Goal: Task Accomplishment & Management: Use online tool/utility

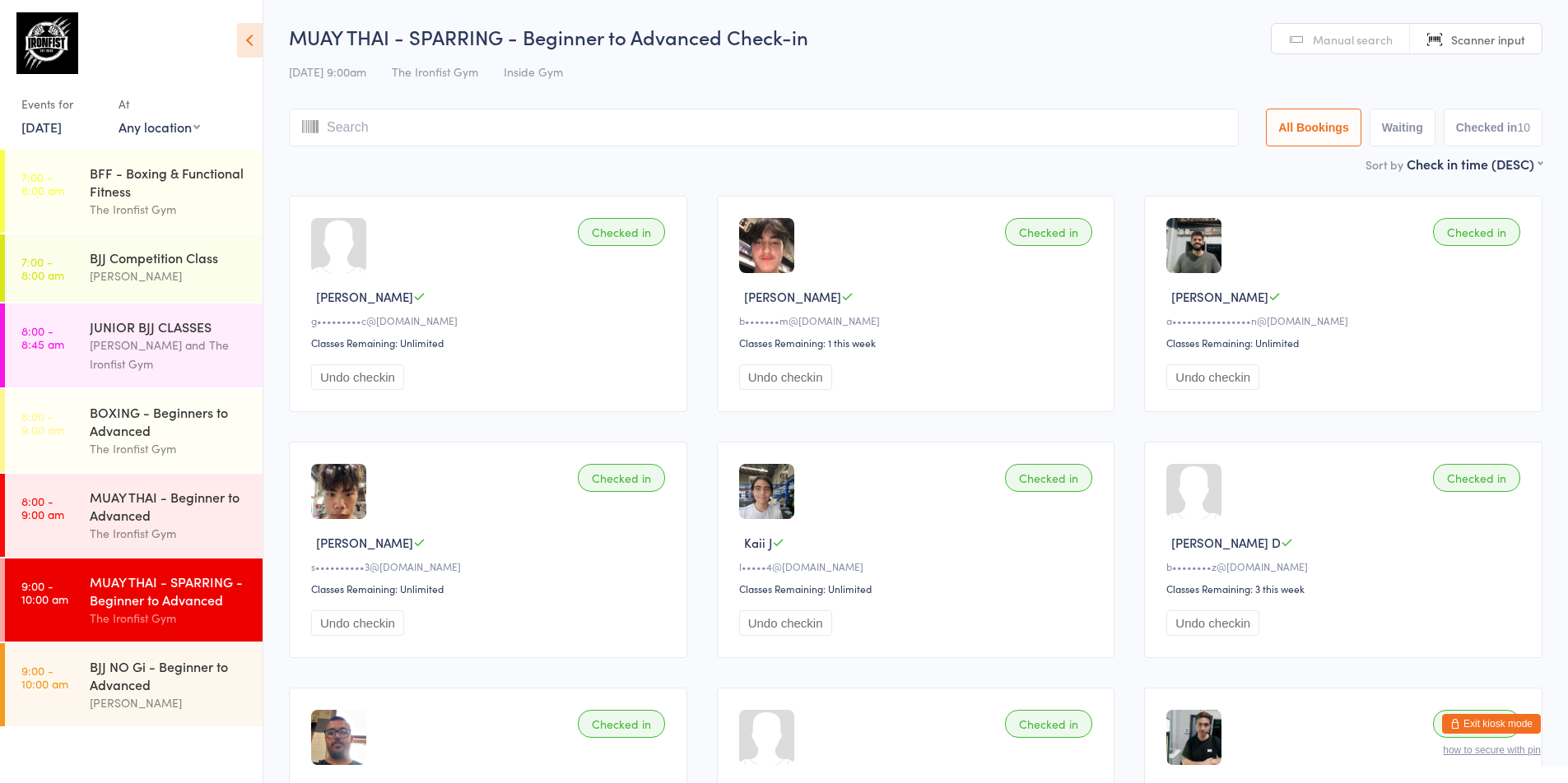
click at [61, 119] on link "[DATE]" at bounding box center [41, 126] width 40 height 18
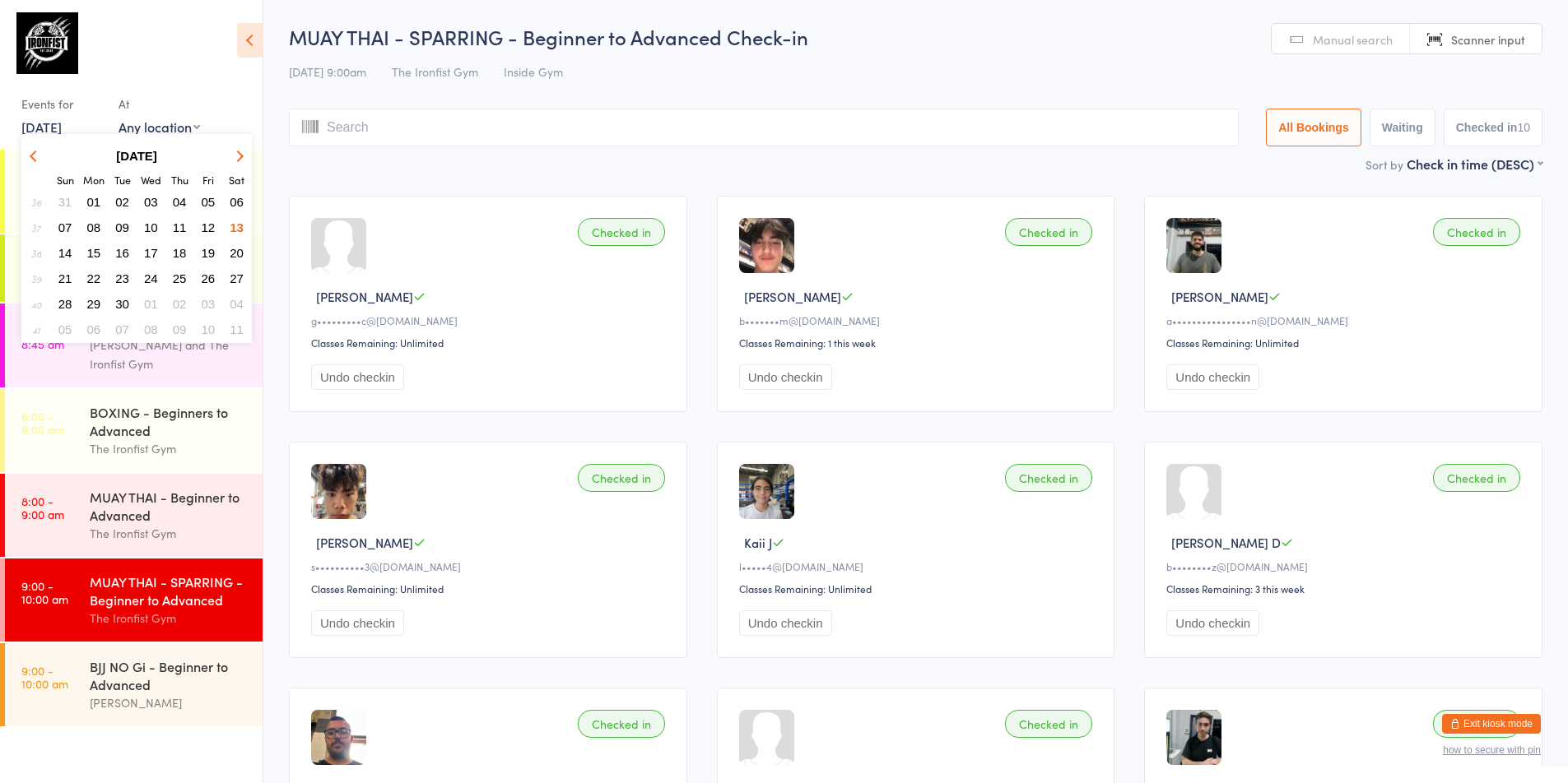
click at [97, 254] on span "15" at bounding box center [94, 253] width 14 height 14
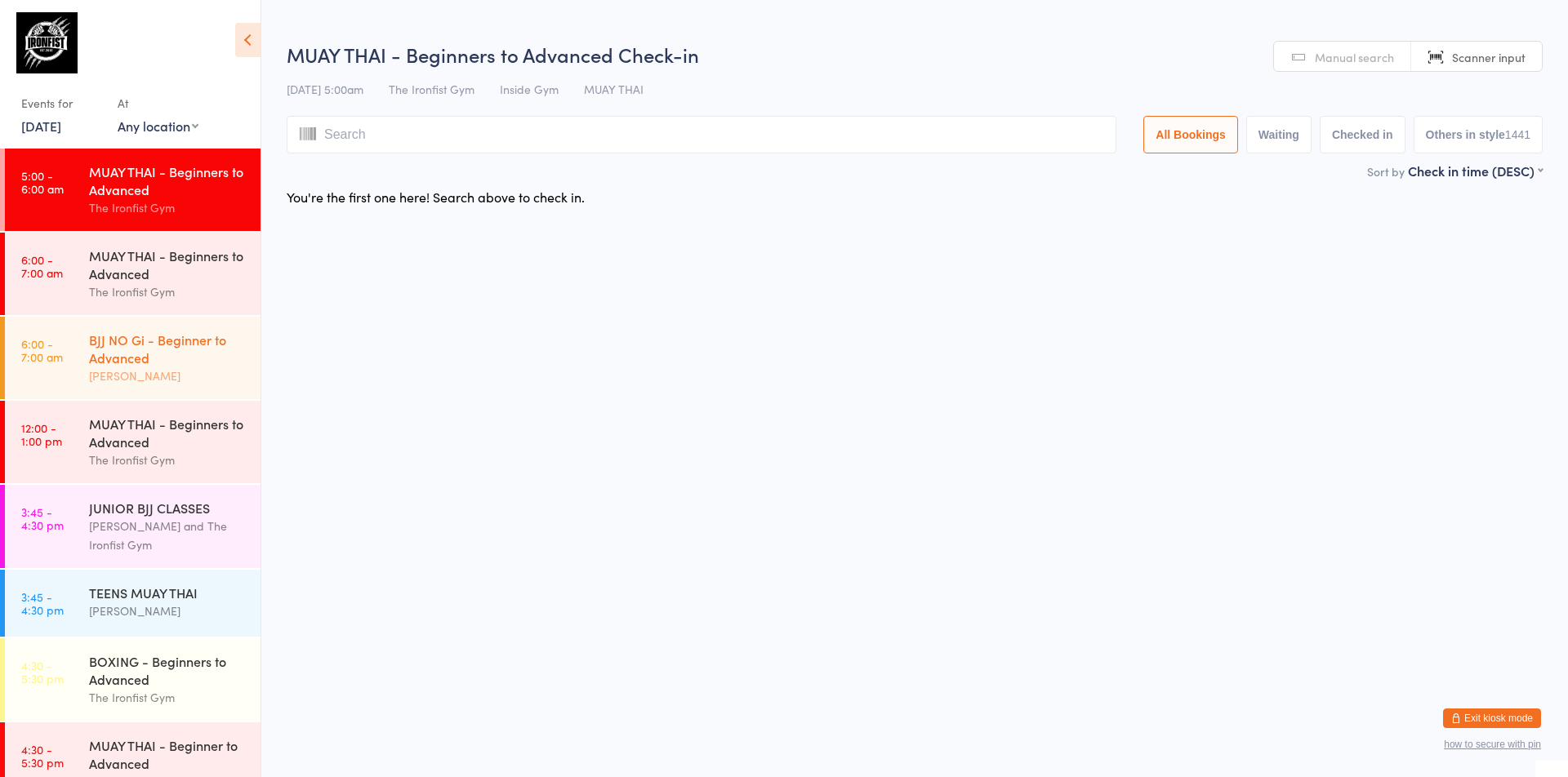
click at [69, 334] on link "6:00 - 7:00 am BJJ NO Gi - Beginner to Advanced [PERSON_NAME]" at bounding box center [132, 358] width 255 height 83
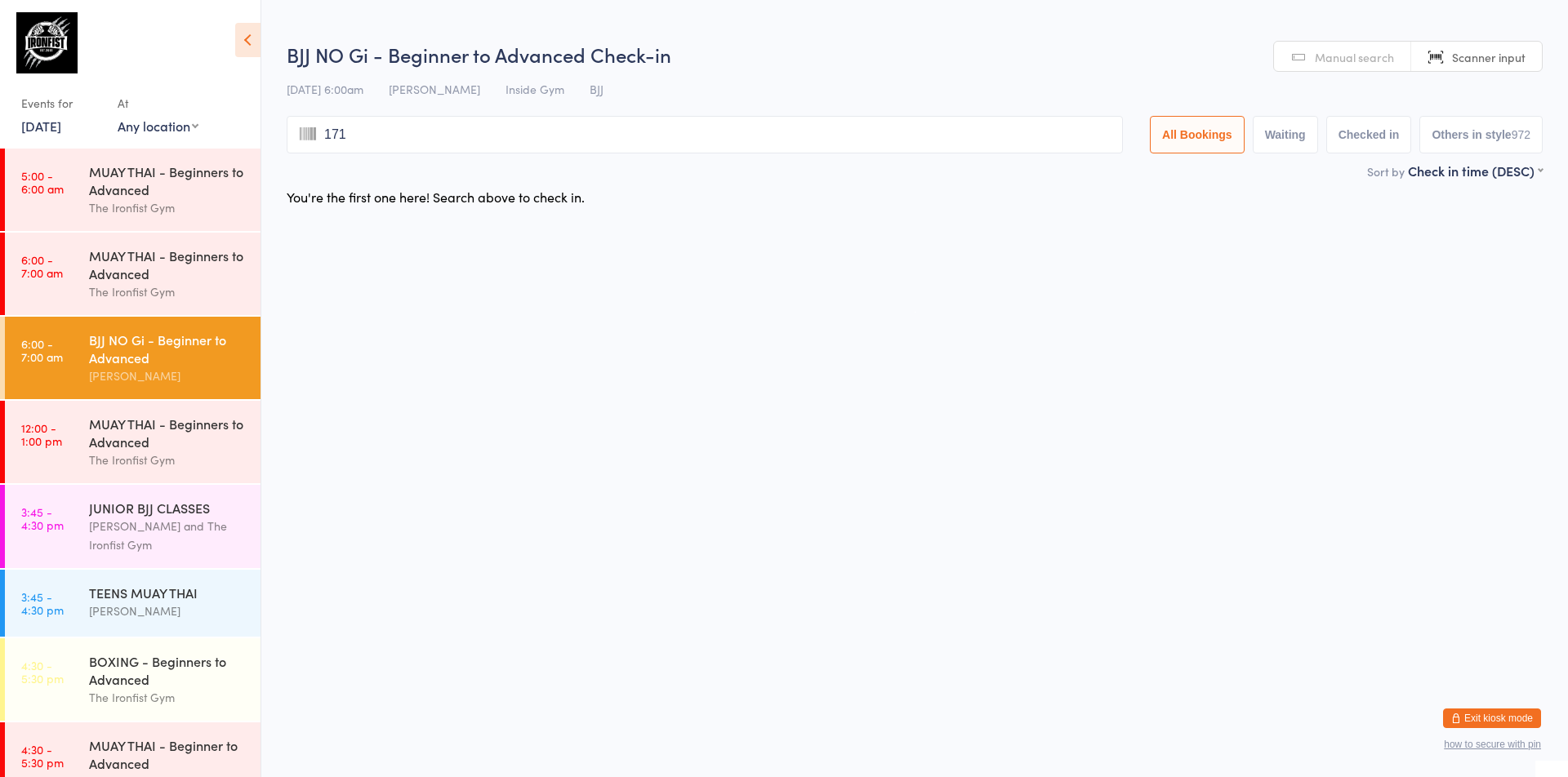
type input "1715"
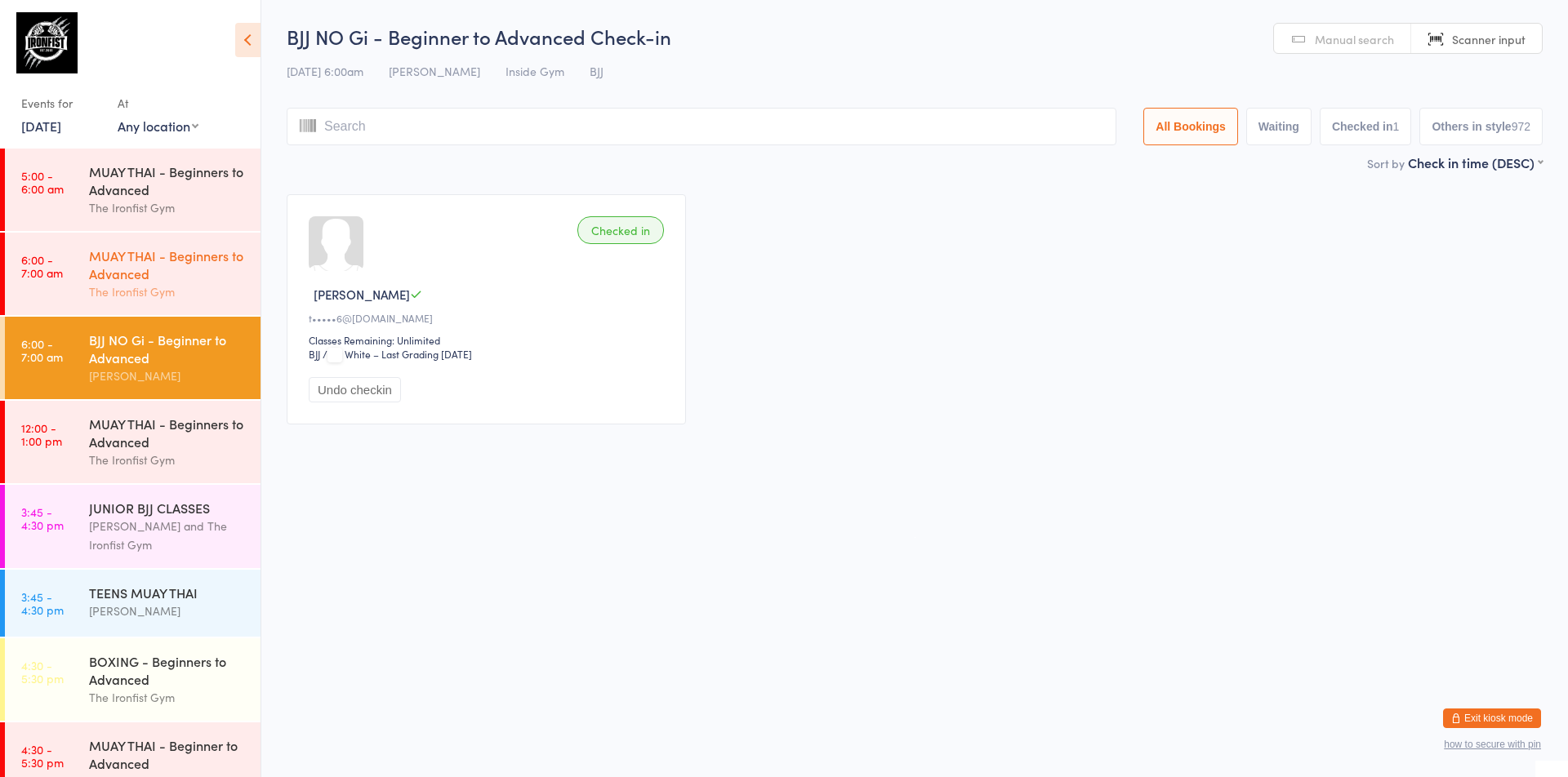
click at [46, 282] on link "6:00 - 7:00 am MUAY THAI - Beginners to Advanced The Ironfist Gym" at bounding box center [132, 274] width 255 height 83
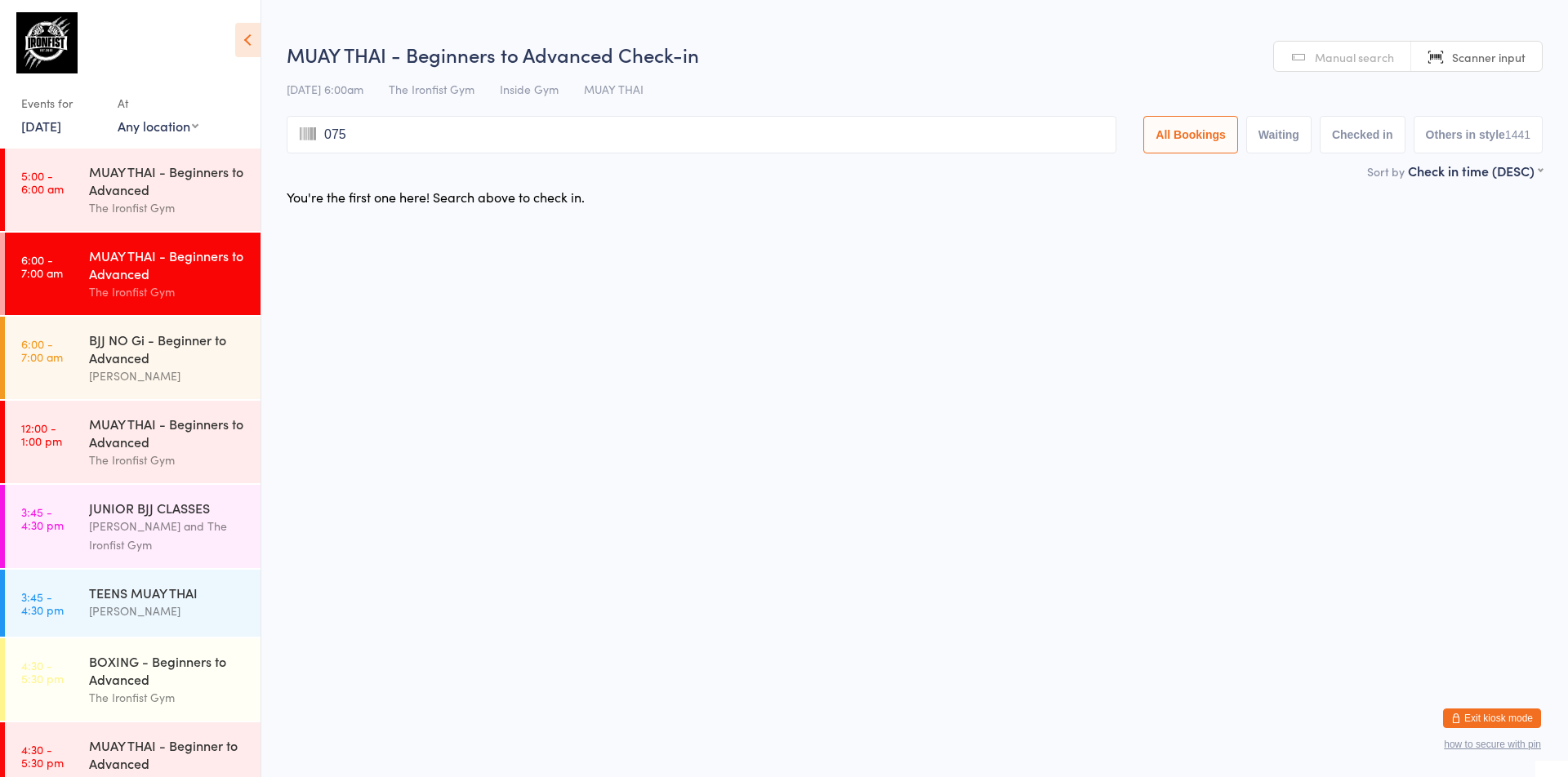
type input "0752"
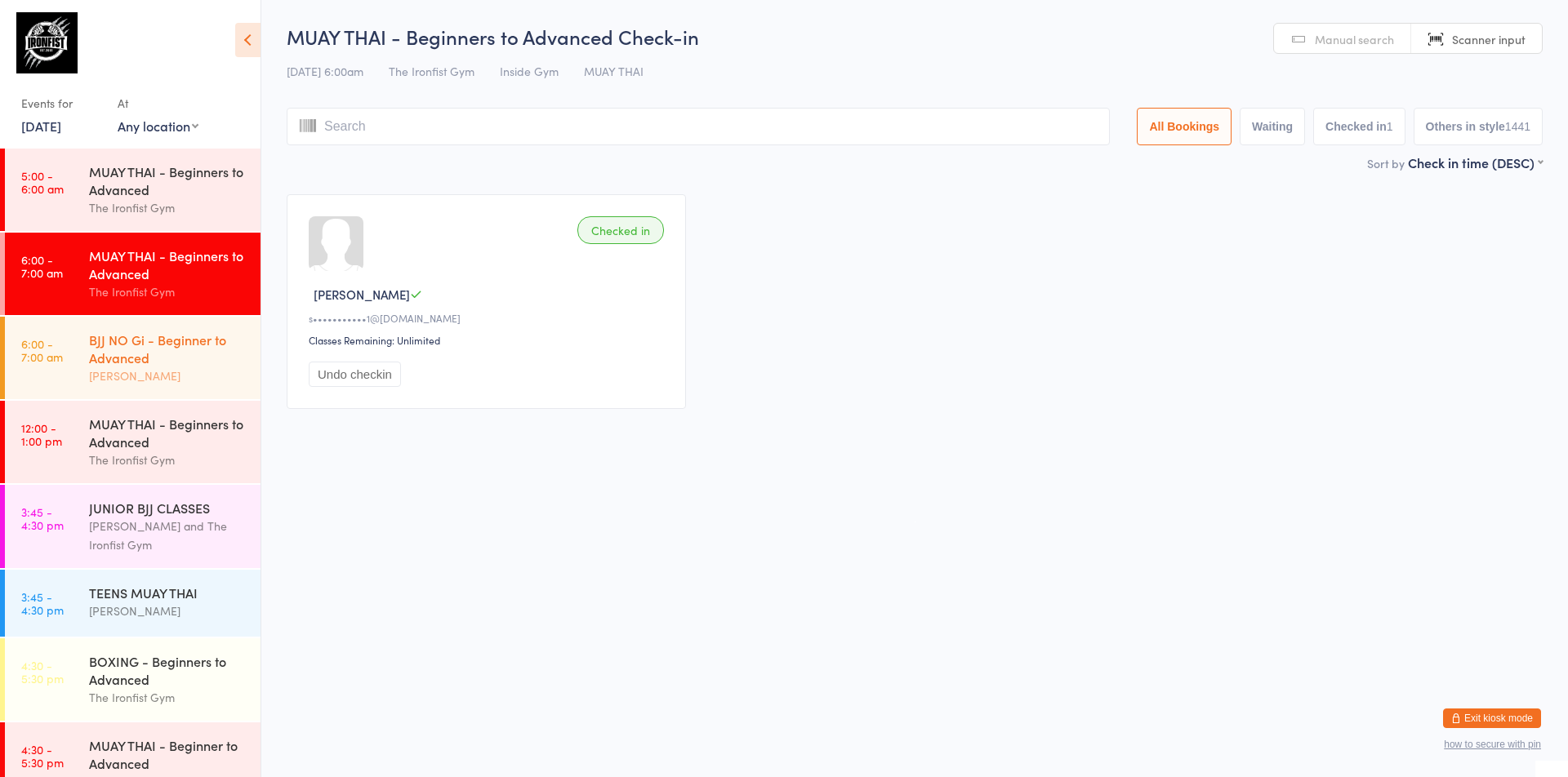
click at [146, 360] on div "BJJ NO Gi - Beginner to Advanced" at bounding box center [168, 349] width 158 height 36
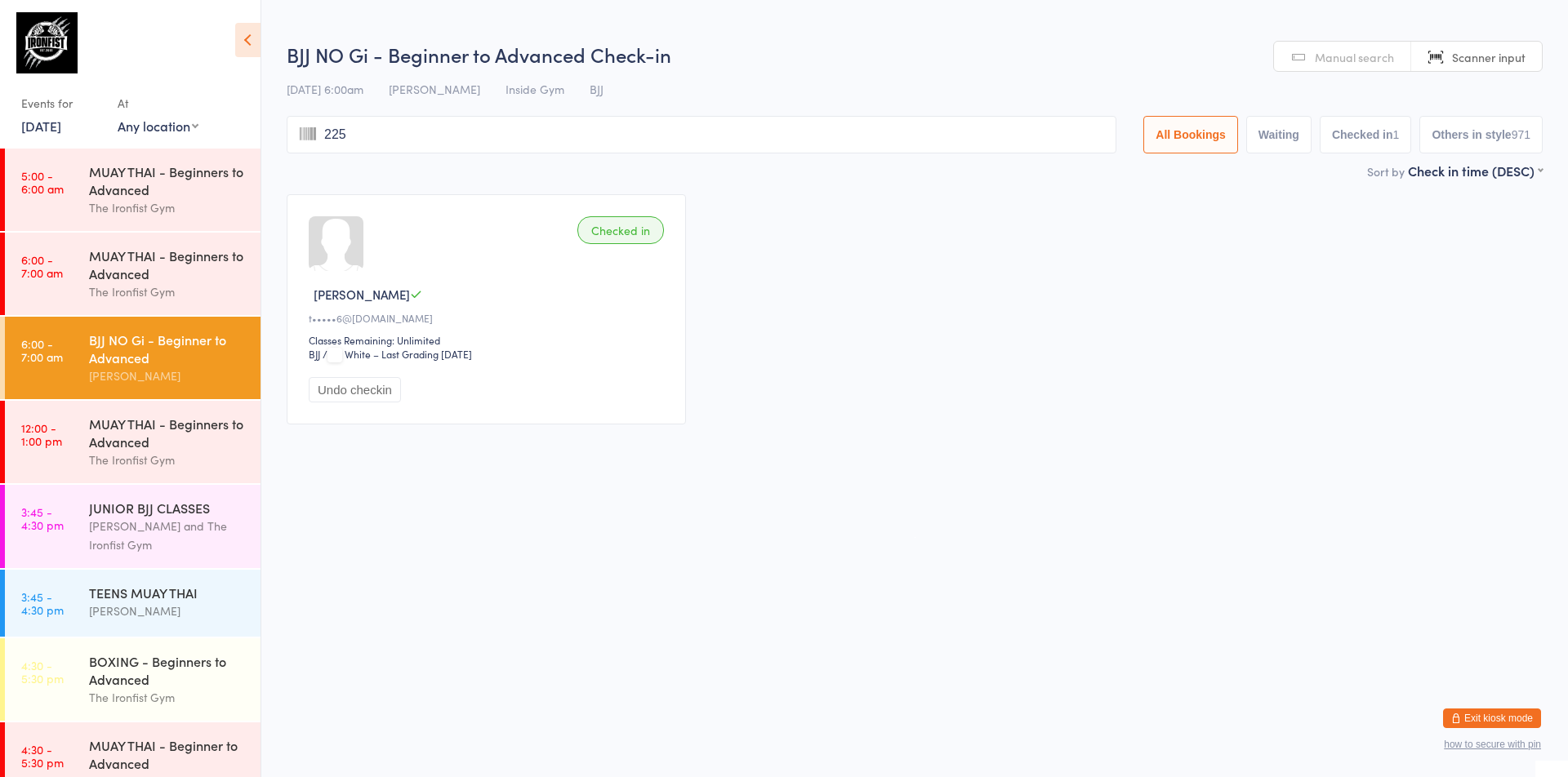
type input "2257"
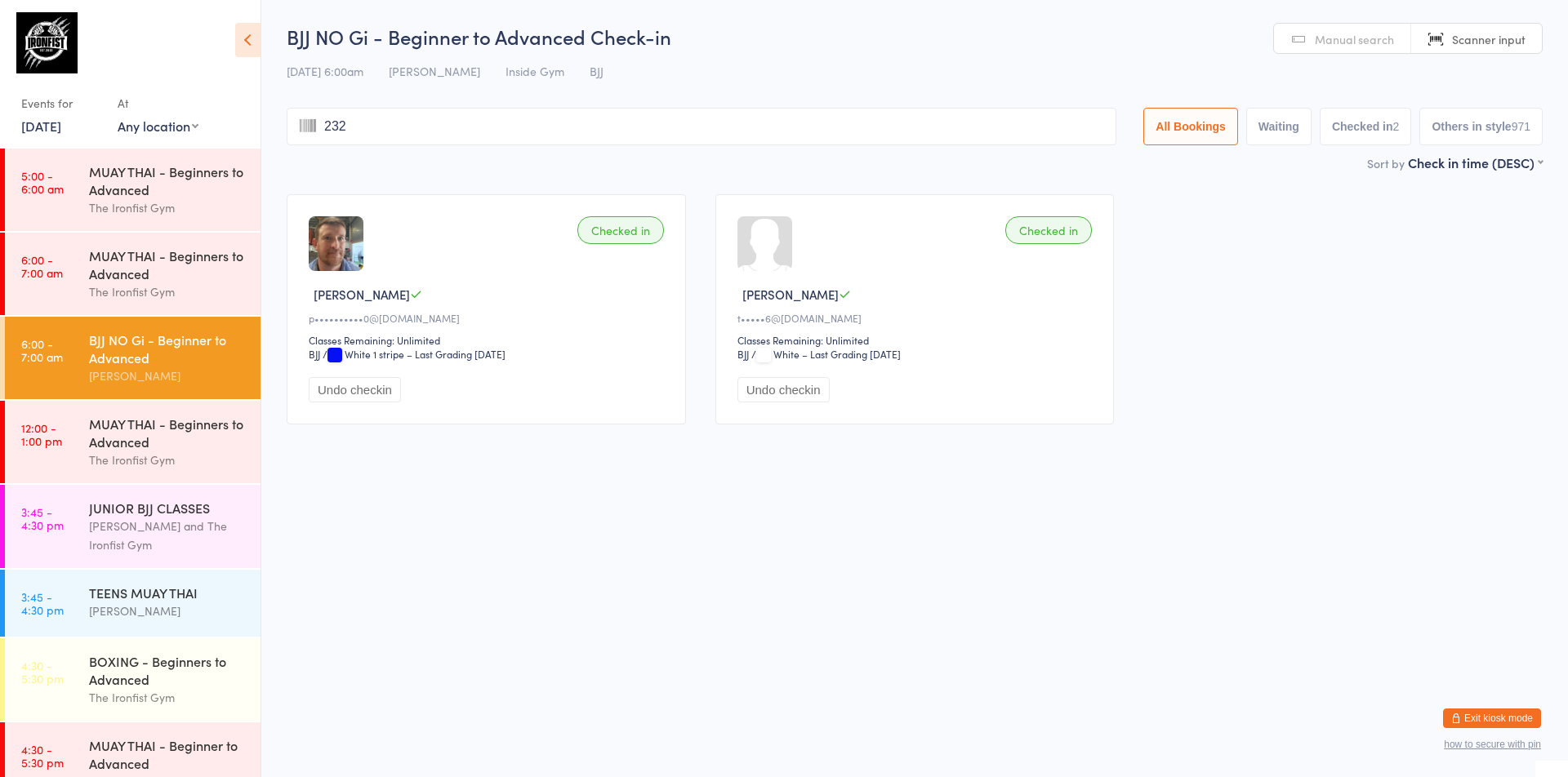
type input "2328"
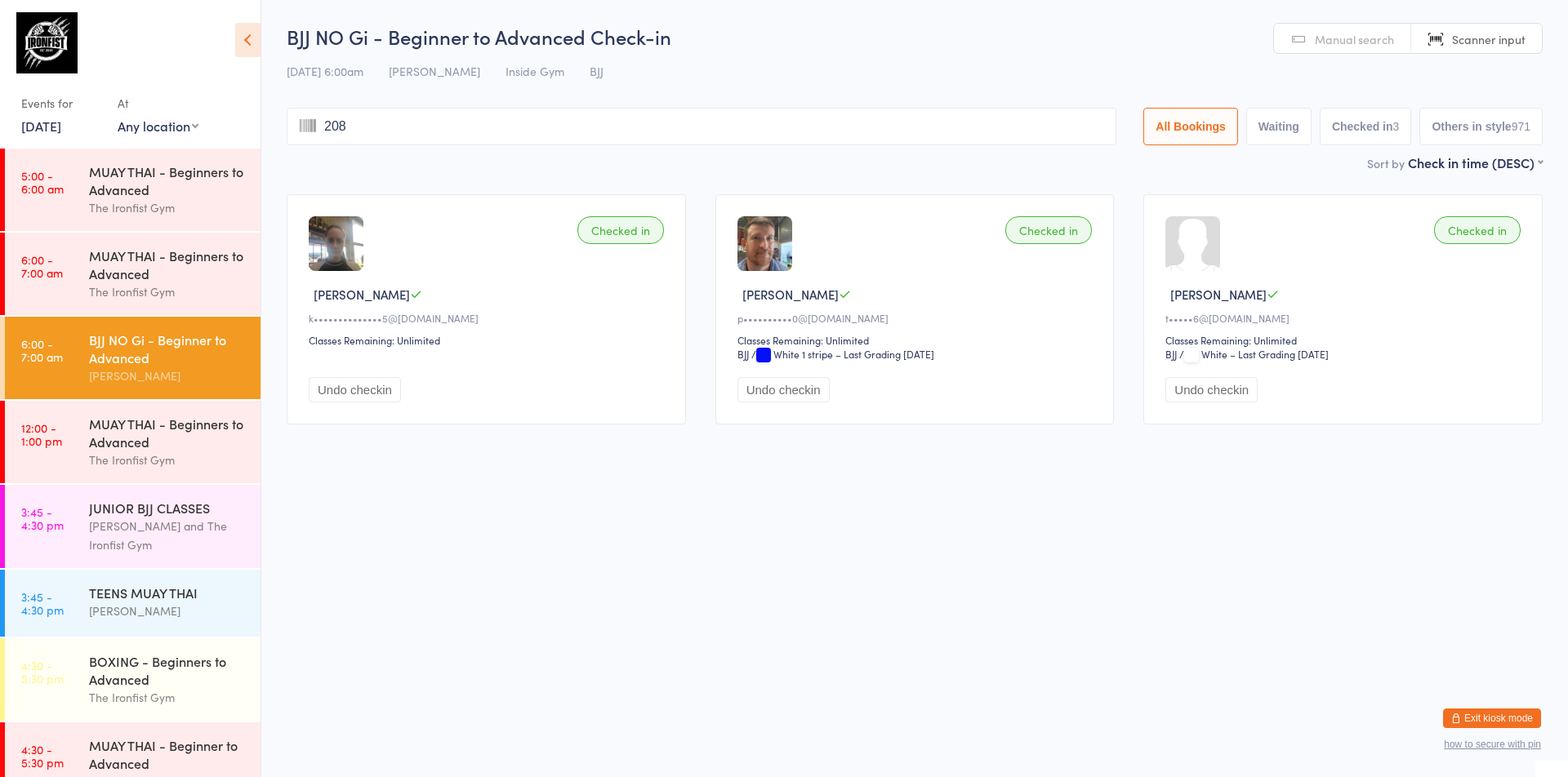
type input "2080"
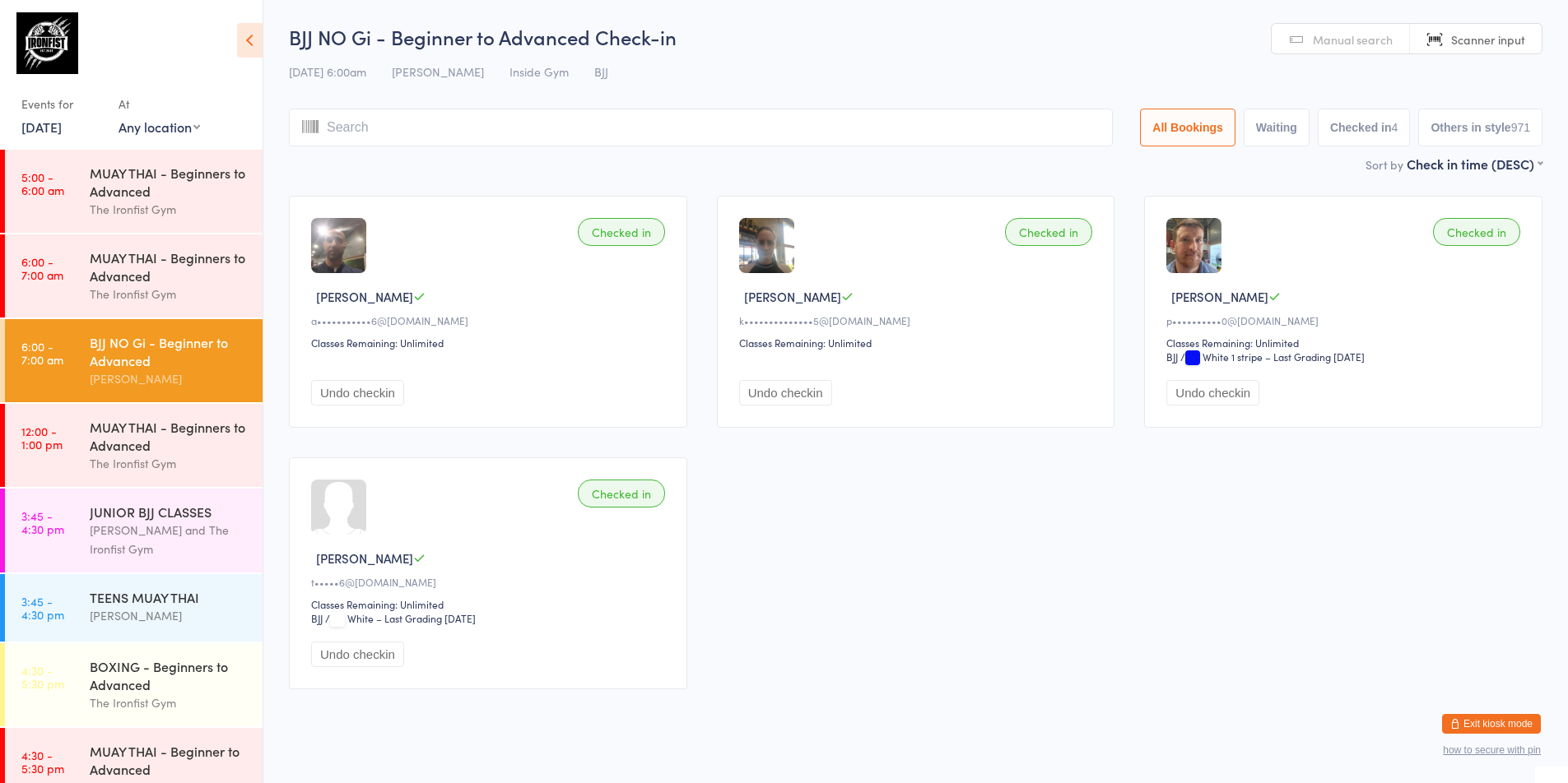
click at [147, 363] on div "BJJ NO Gi - Beginner to Advanced" at bounding box center [169, 351] width 159 height 36
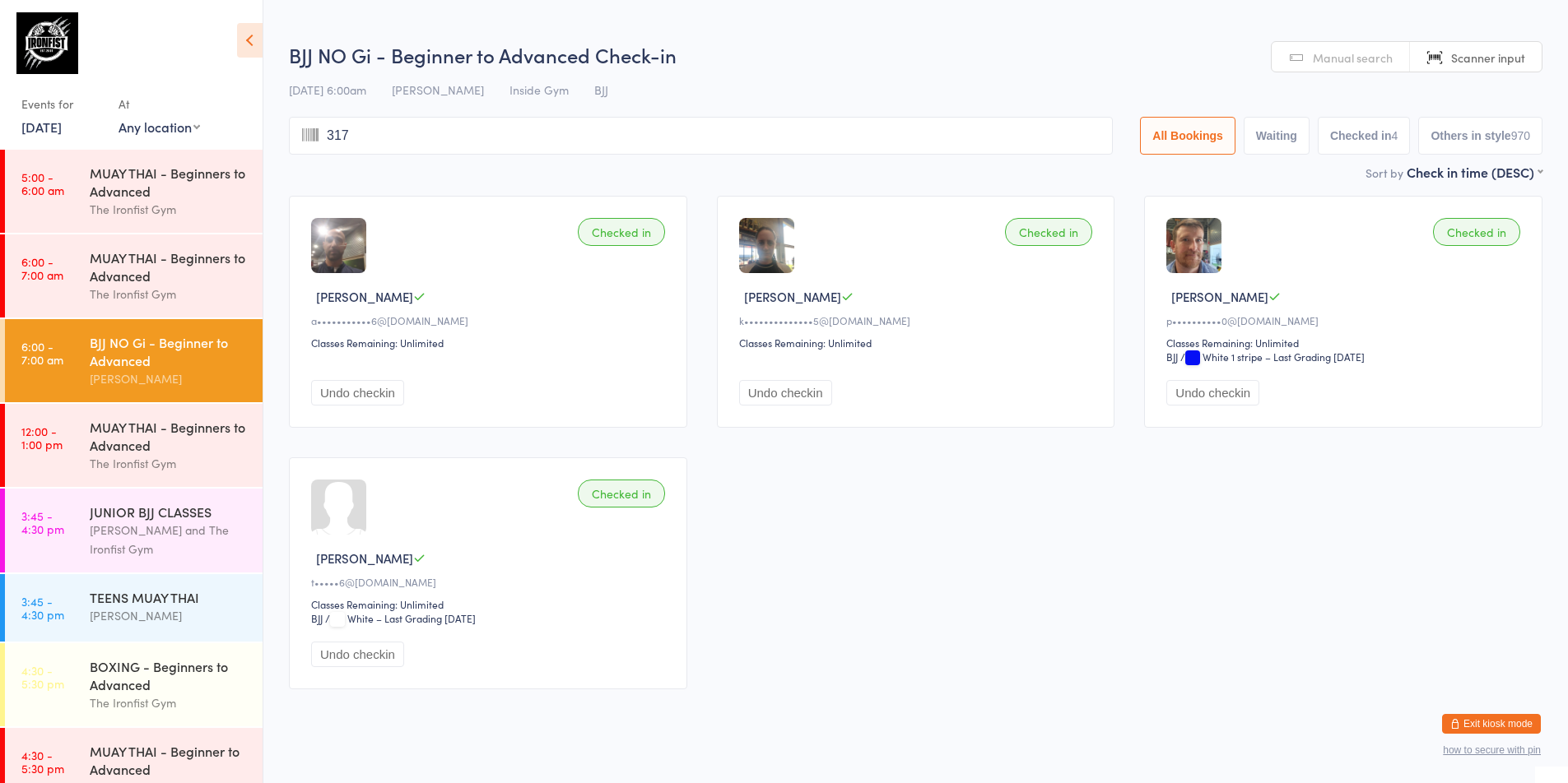
type input "3173"
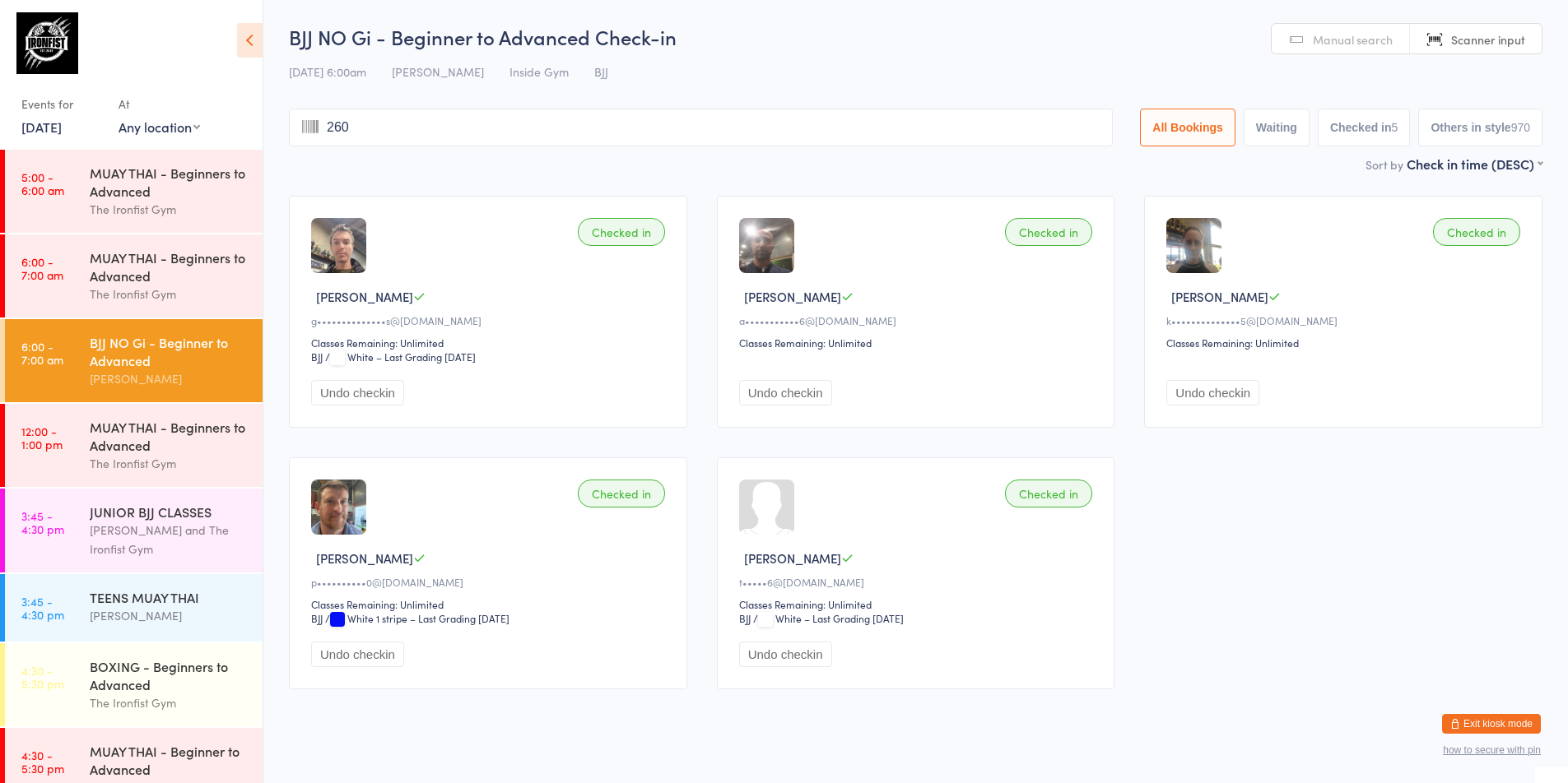
type input "2603"
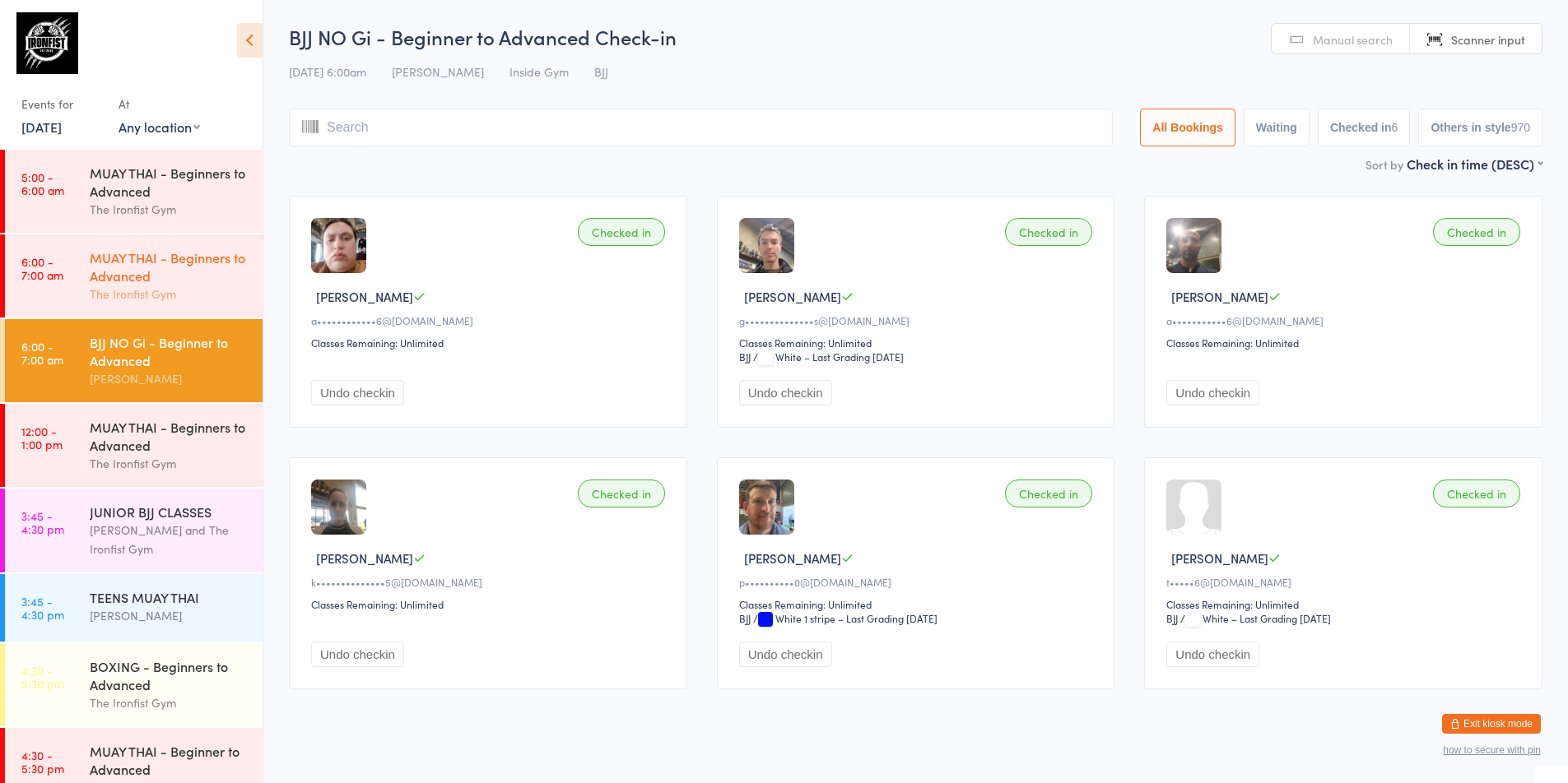
click at [201, 284] on div "MUAY THAI - Beginners to Advanced The Ironfist Gym" at bounding box center [176, 276] width 173 height 83
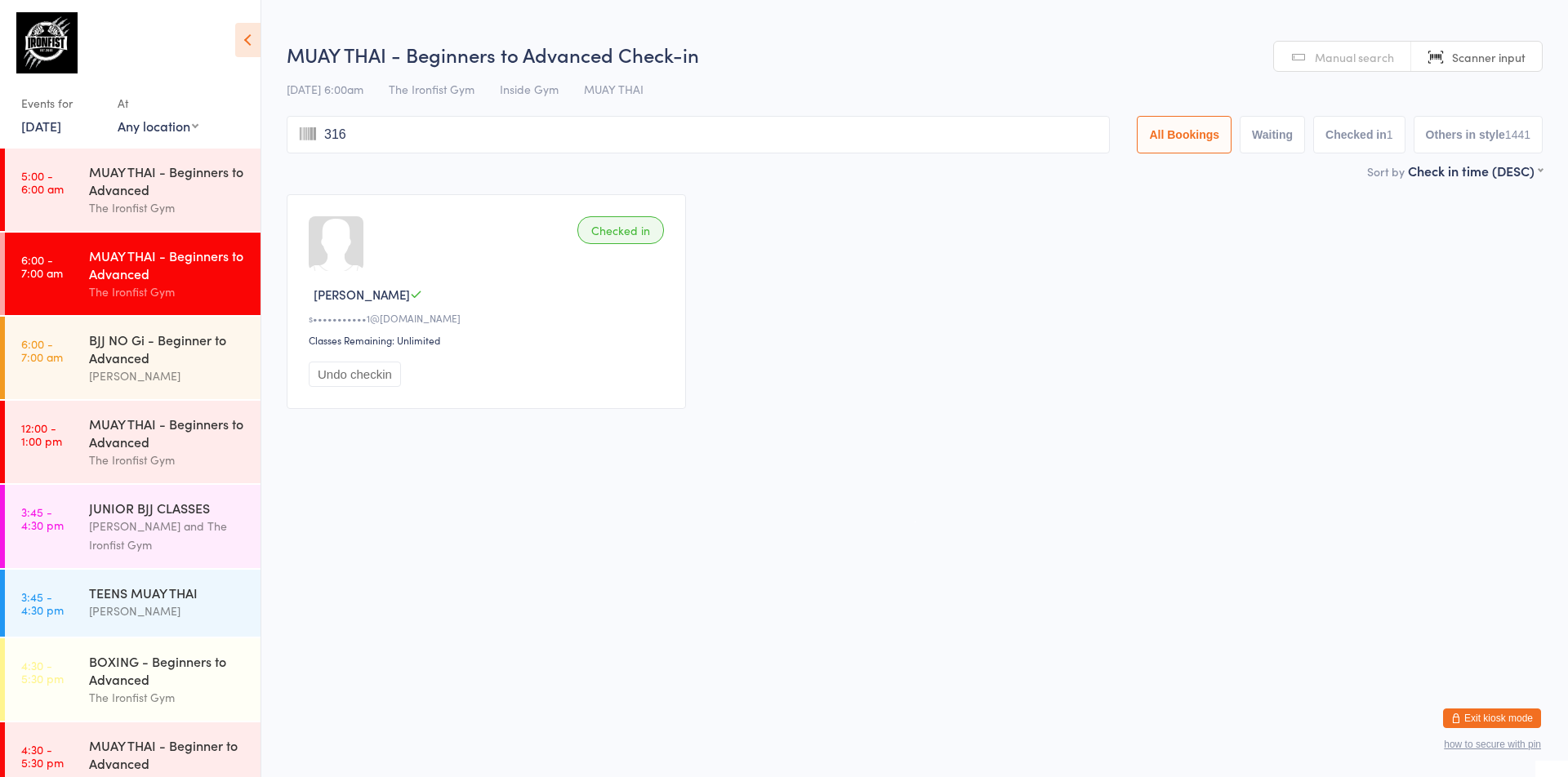
type input "3168"
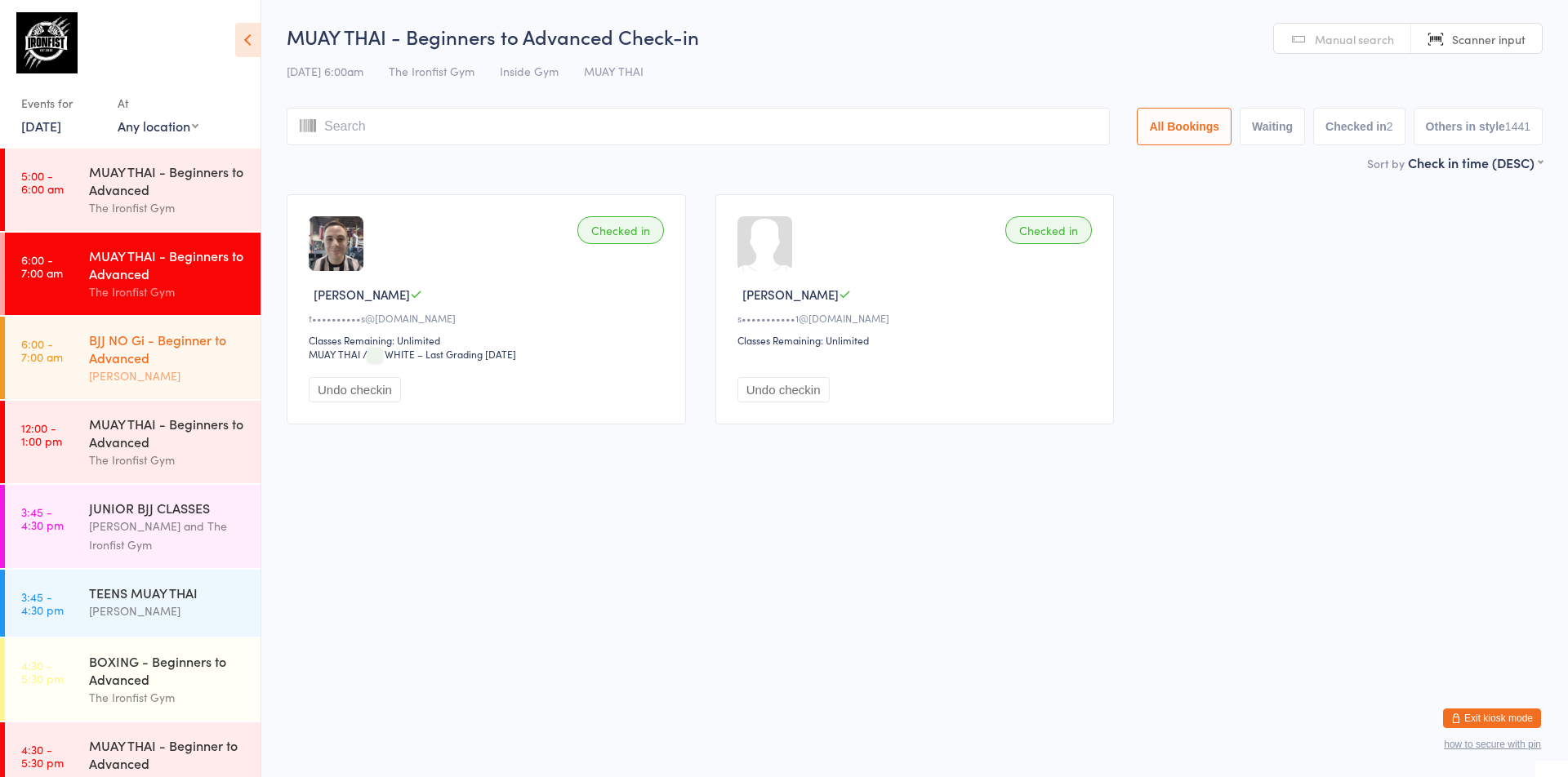
click at [188, 386] on div "BJJ NO Gi - Beginner to Advanced [PERSON_NAME]" at bounding box center [175, 358] width 172 height 83
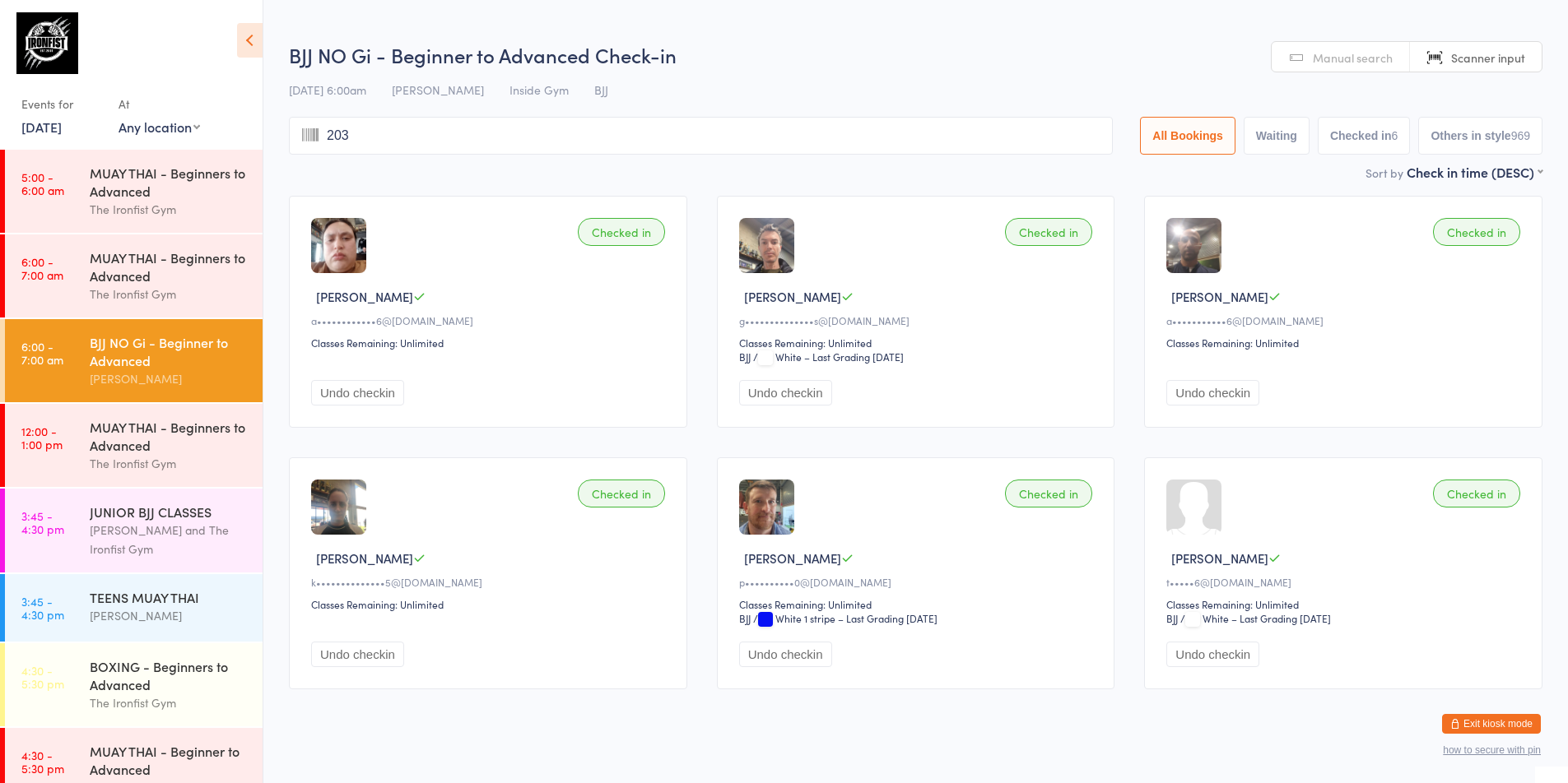
type input "2032"
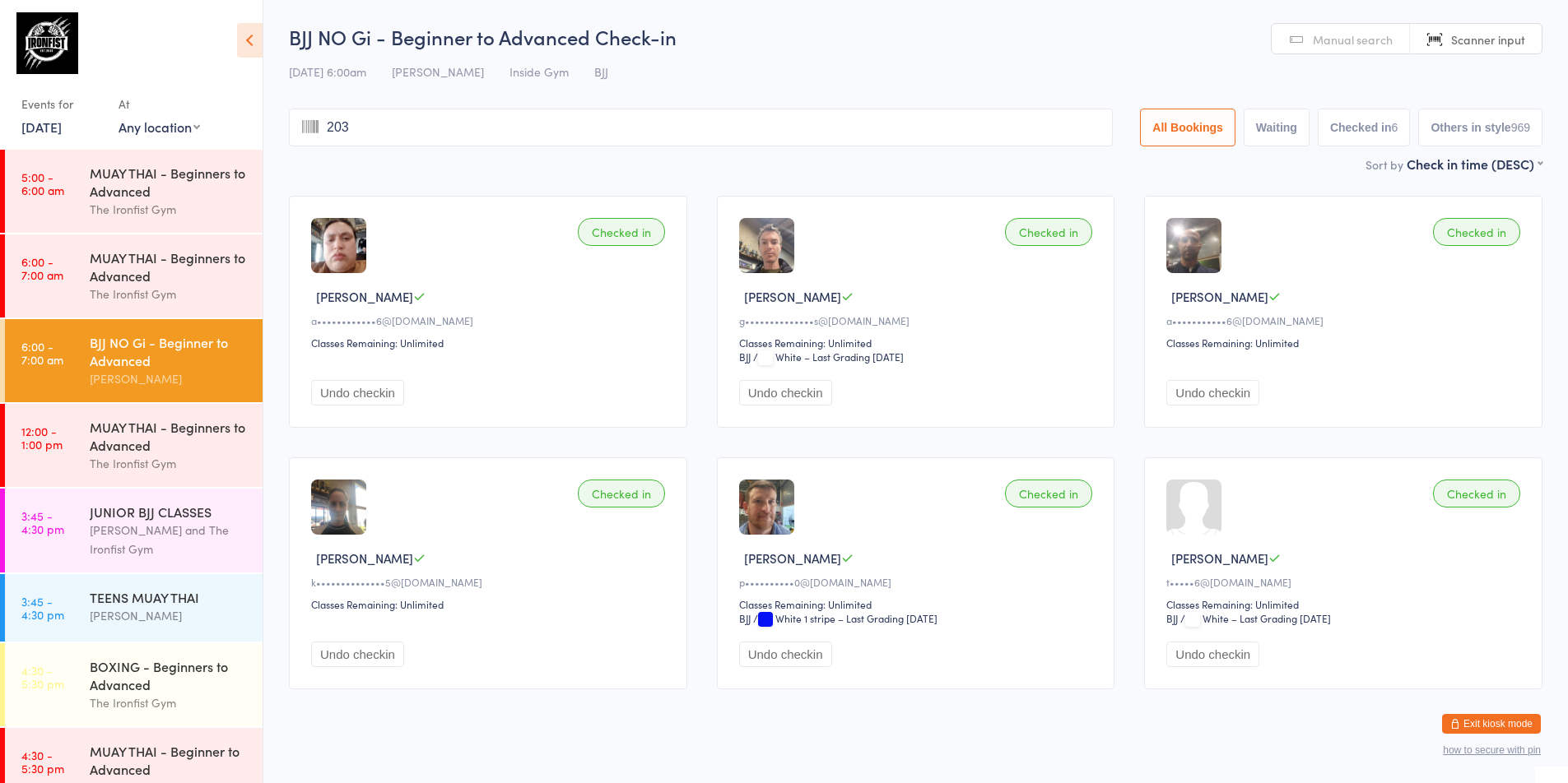
type input "2032"
type input "2557"
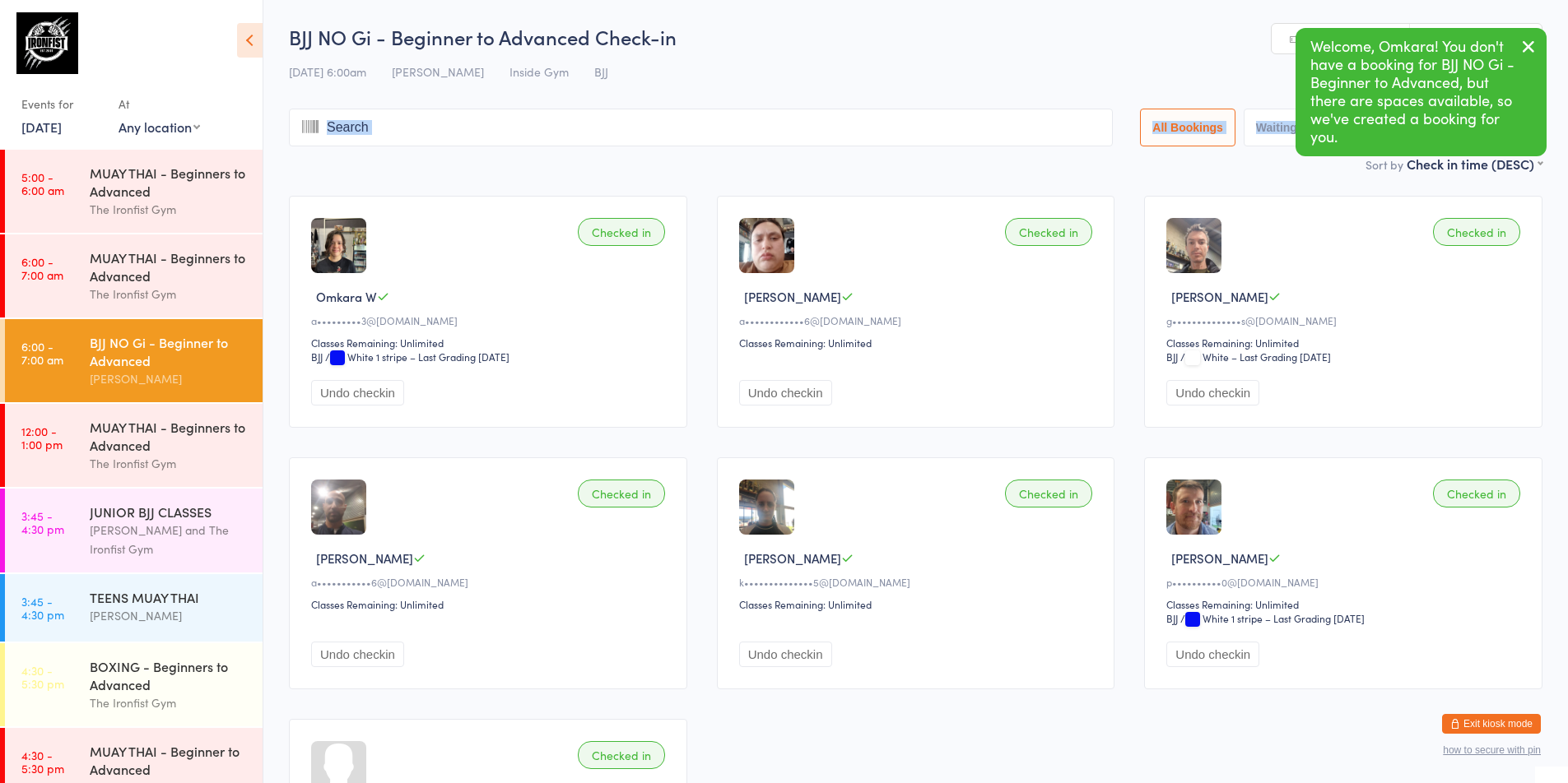
click at [544, 155] on div "Sort by Check in time (DESC) First name (ASC) First name (DESC) Last name (ASC)…" at bounding box center [915, 164] width 1253 height 18
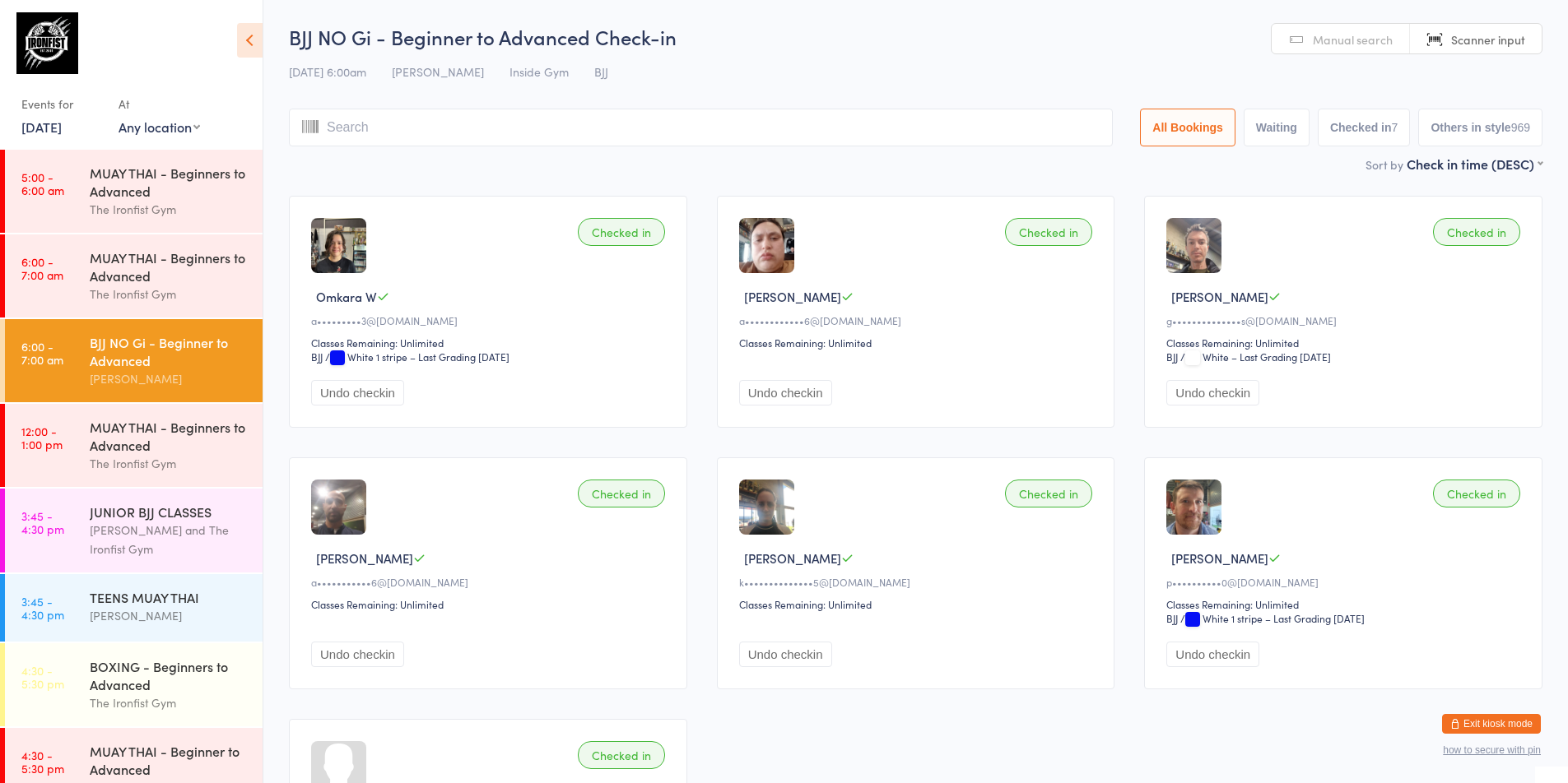
click at [510, 127] on input "search" at bounding box center [701, 127] width 824 height 38
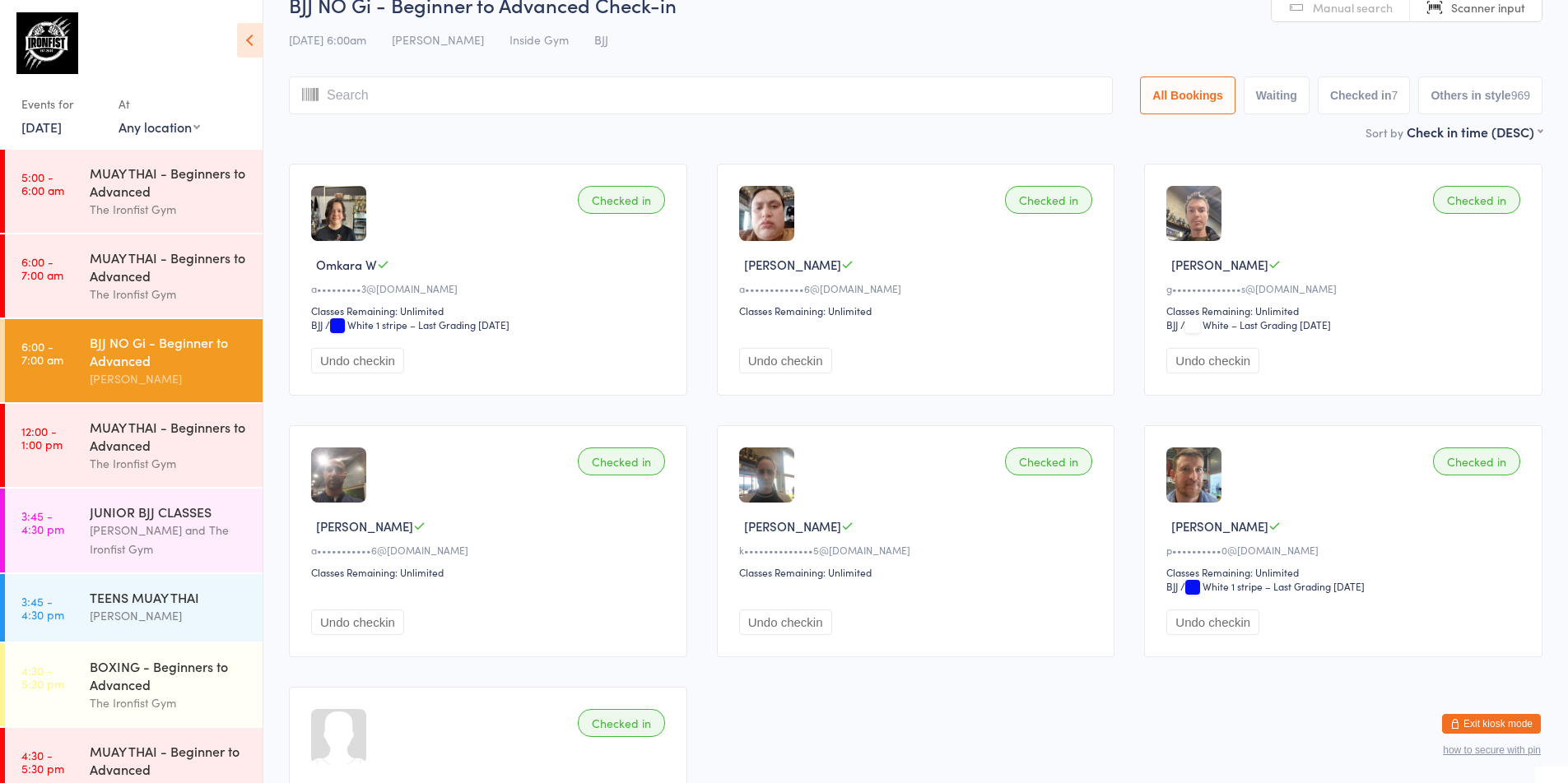
scroll to position [108, 0]
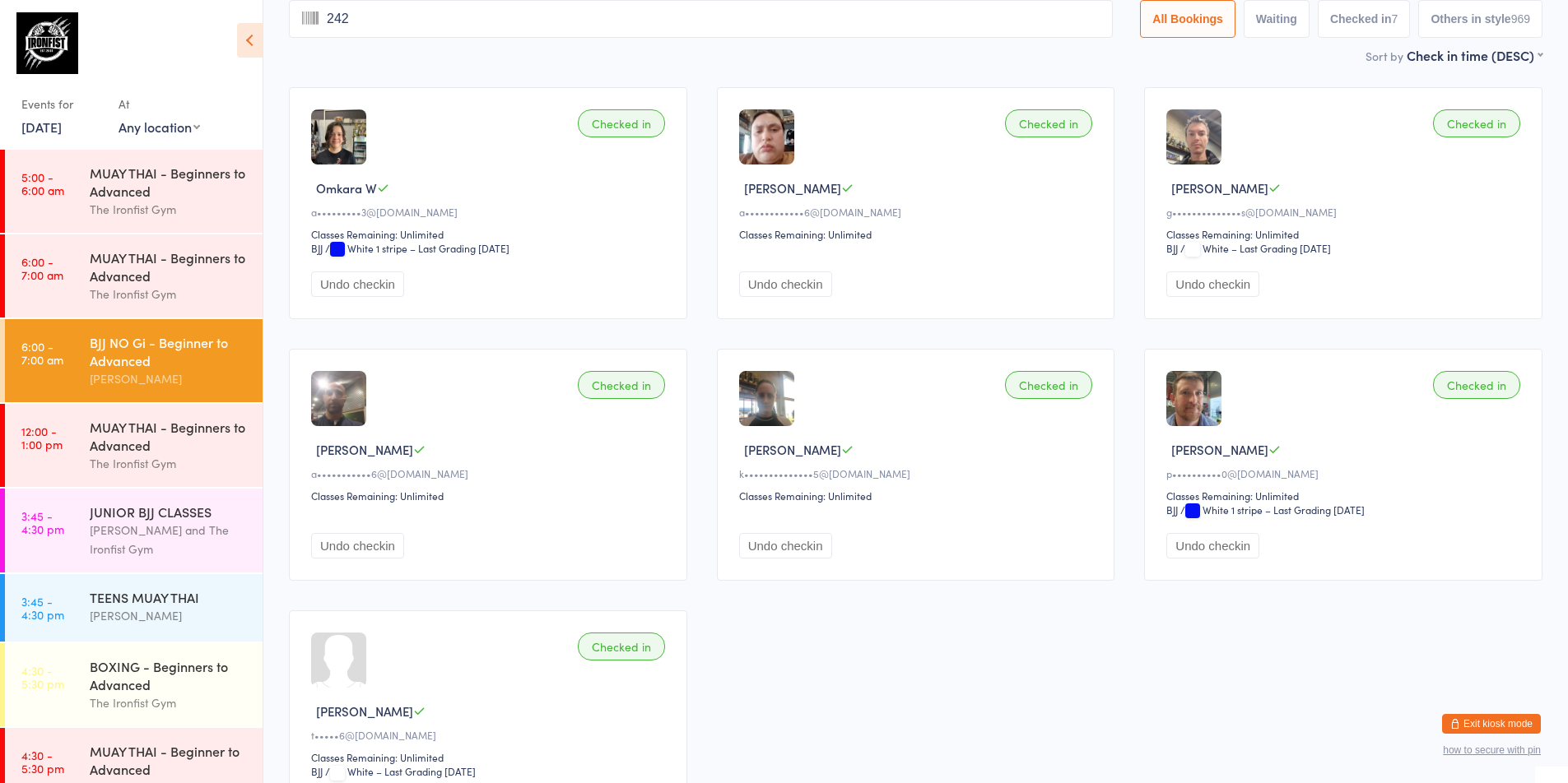
type input "2421"
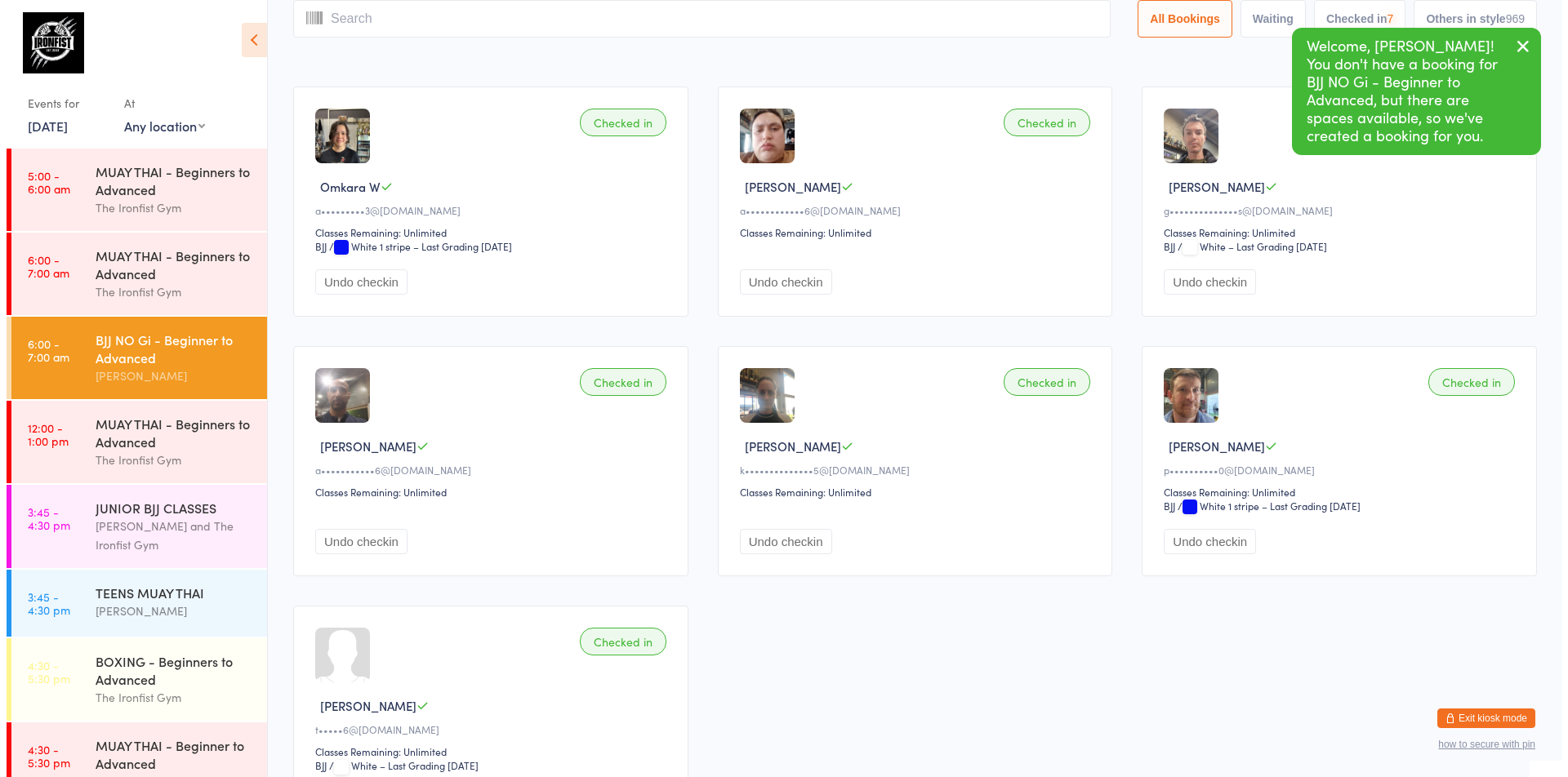
scroll to position [0, 0]
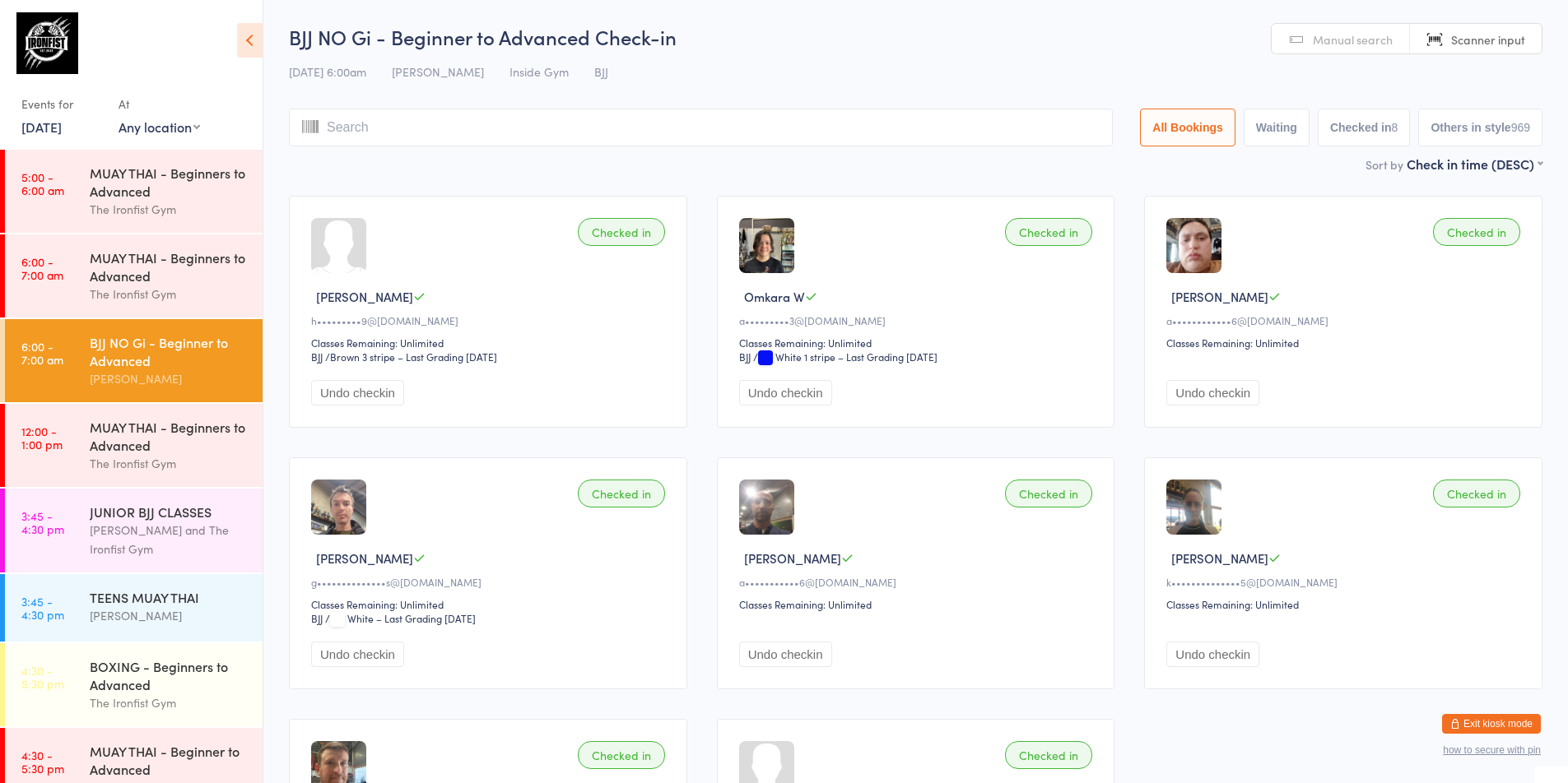
click at [70, 347] on link "6:00 - 7:00 am BJJ NO Gi - Beginner to Advanced [PERSON_NAME]" at bounding box center [133, 361] width 258 height 83
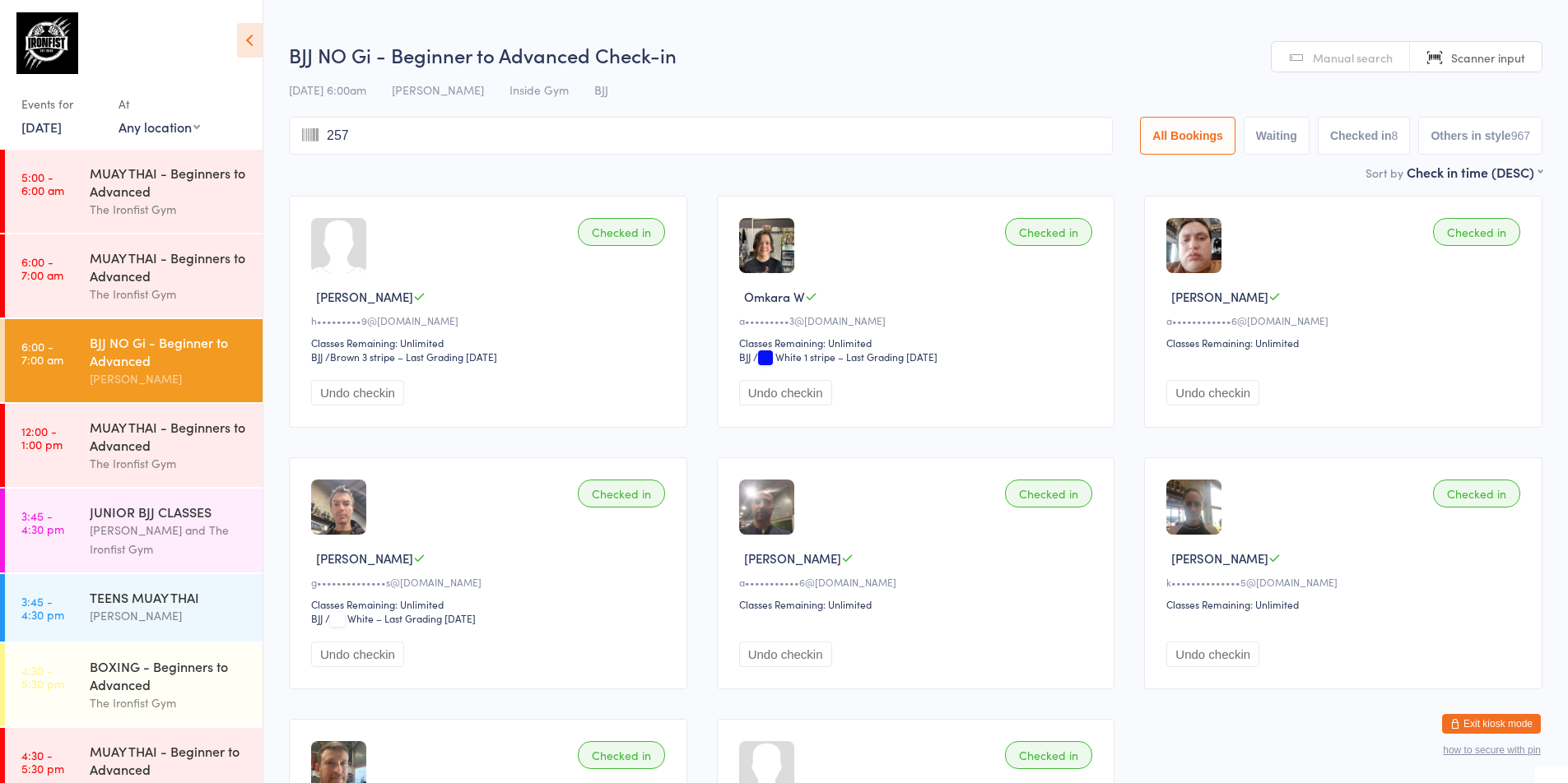
type input "2577"
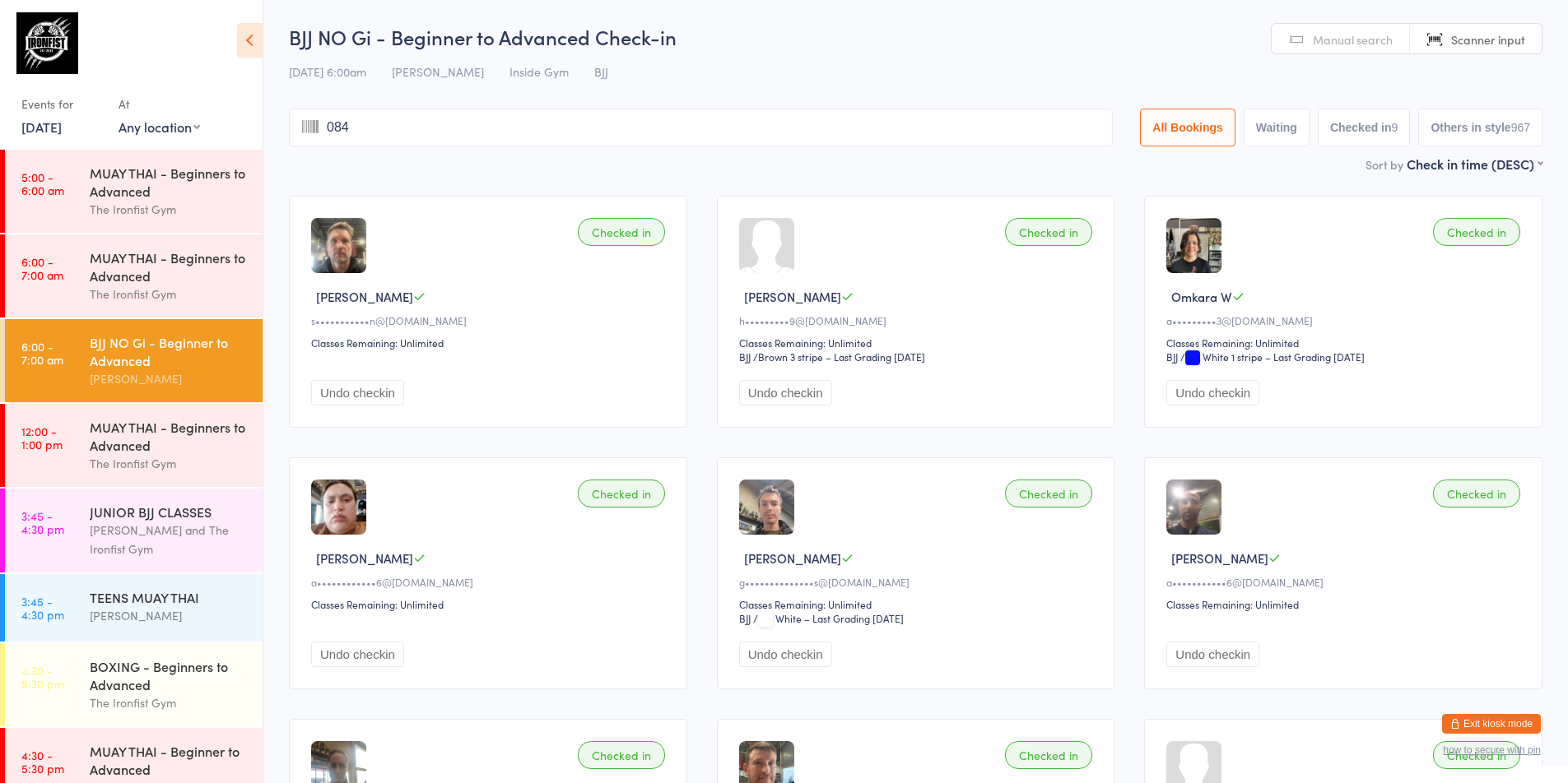
type input "0845"
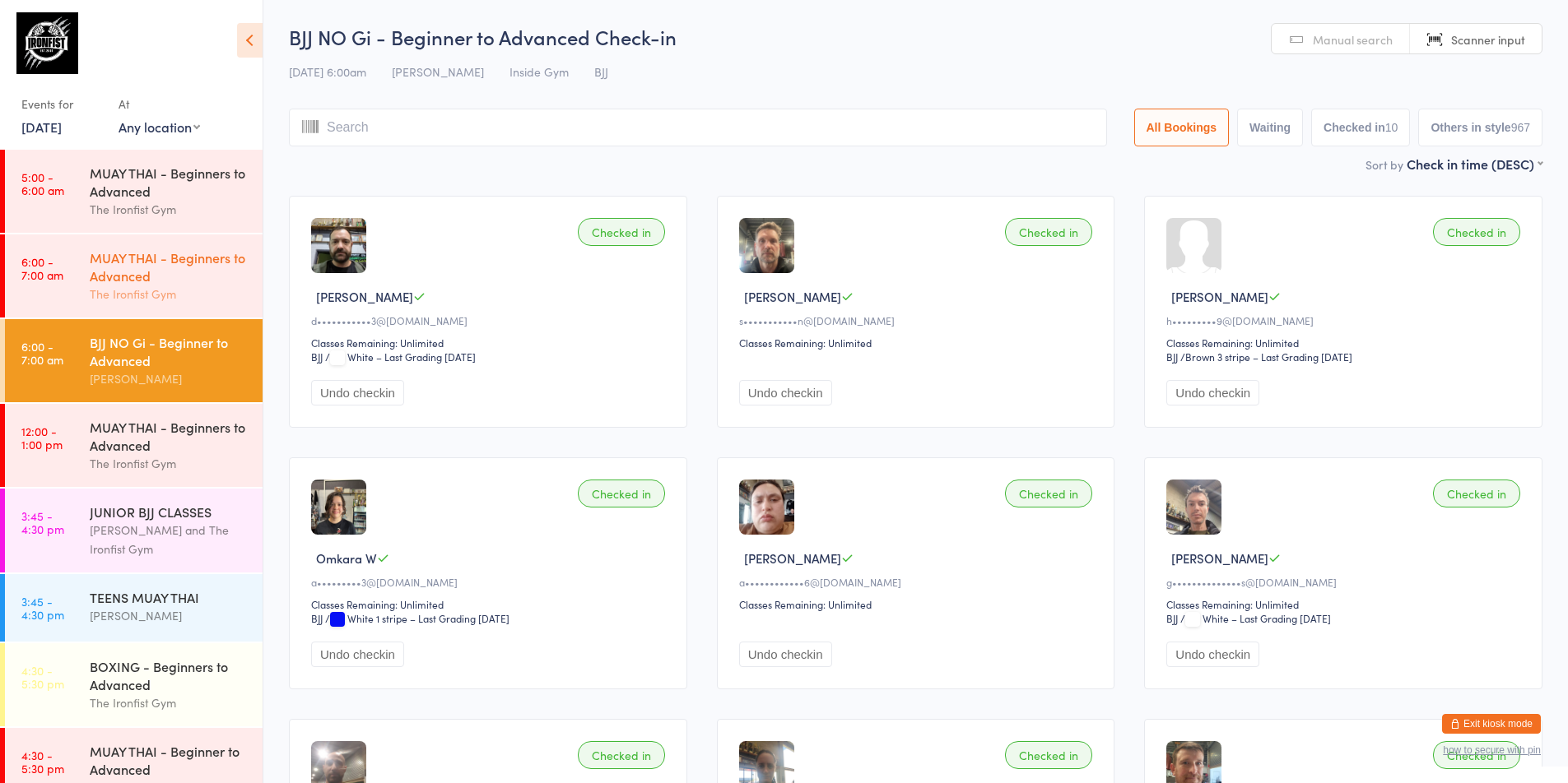
click at [101, 289] on div "The Ironfist Gym" at bounding box center [169, 294] width 159 height 19
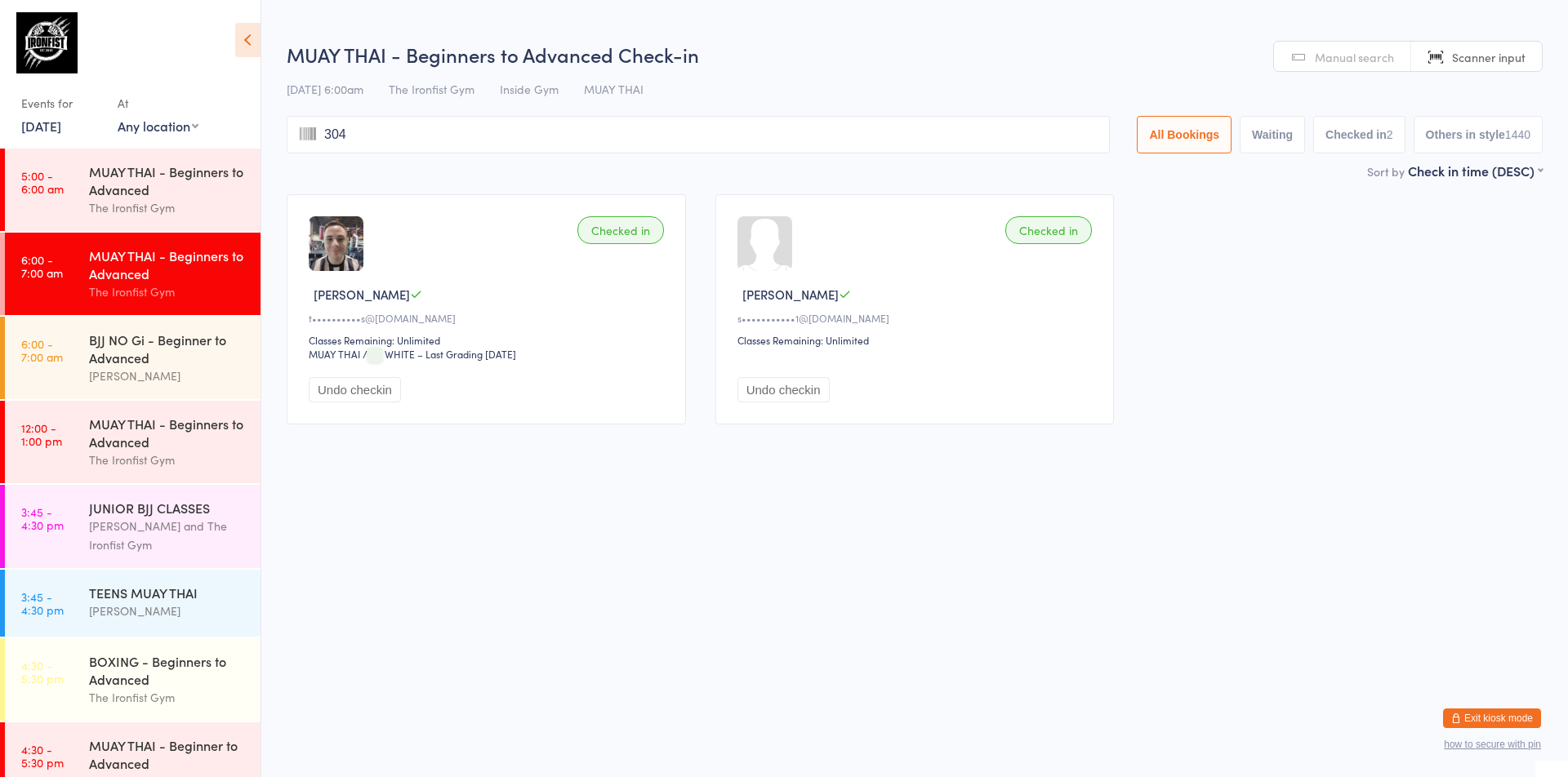
type input "3042"
